Goal: Subscribe to service/newsletter

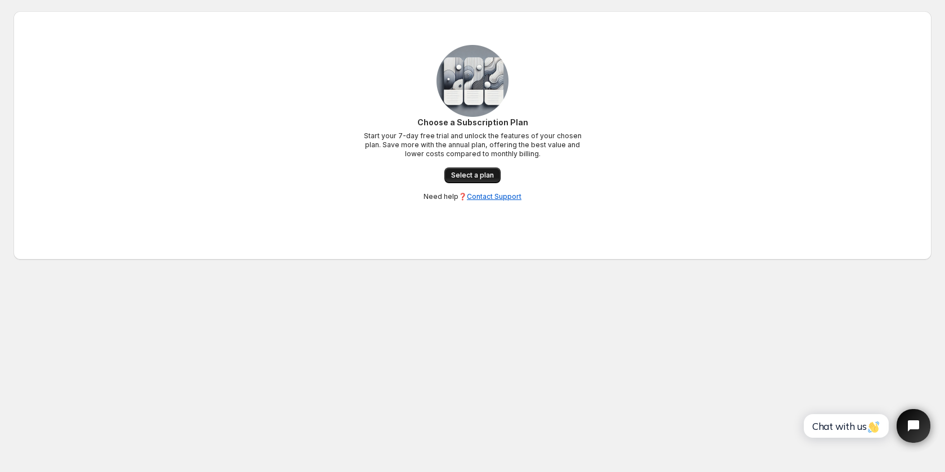
click at [476, 173] on span "Select a plan" at bounding box center [472, 175] width 43 height 9
